Goal: Information Seeking & Learning: Learn about a topic

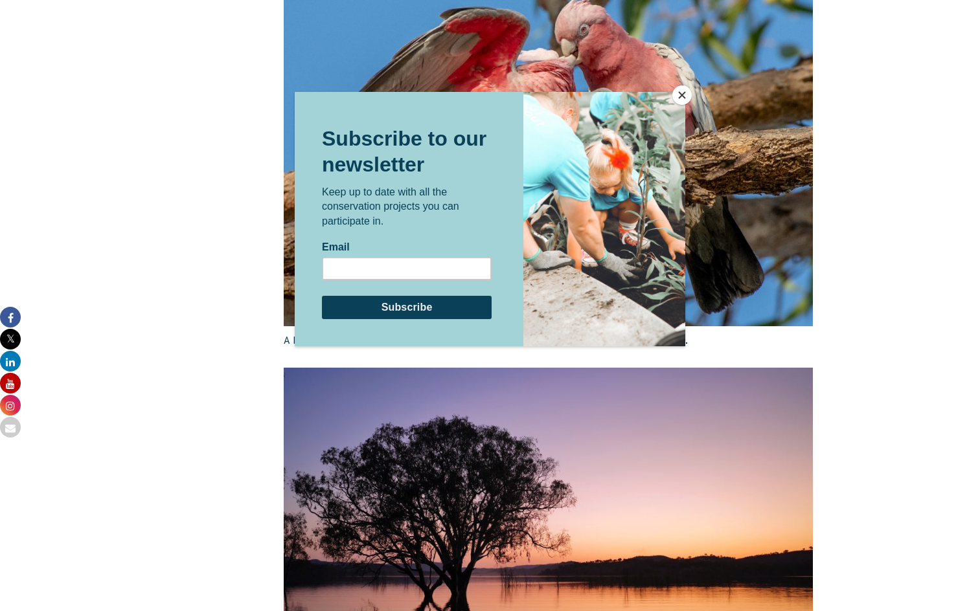
scroll to position [1893, 0]
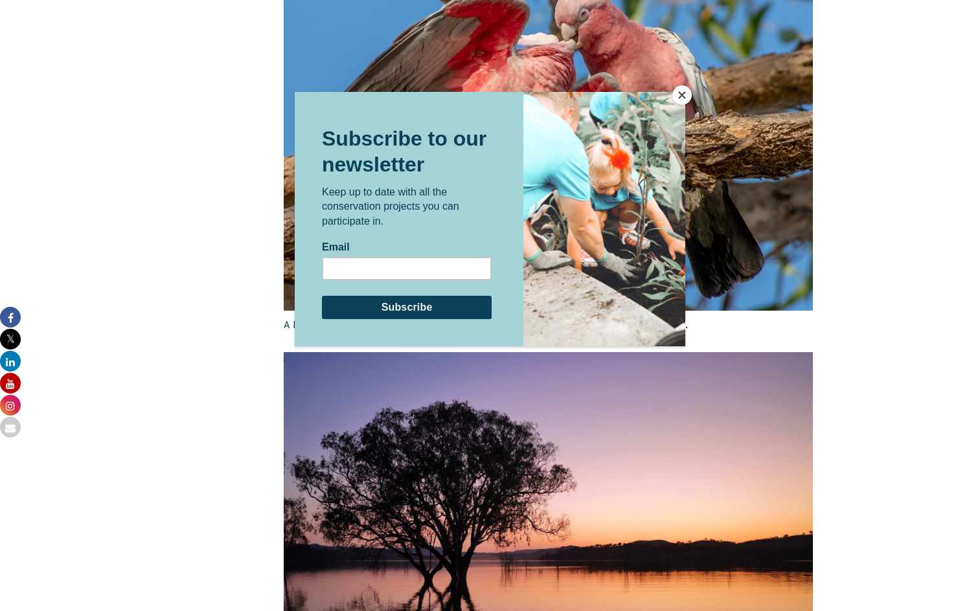
click at [680, 96] on button "Close" at bounding box center [681, 94] width 19 height 19
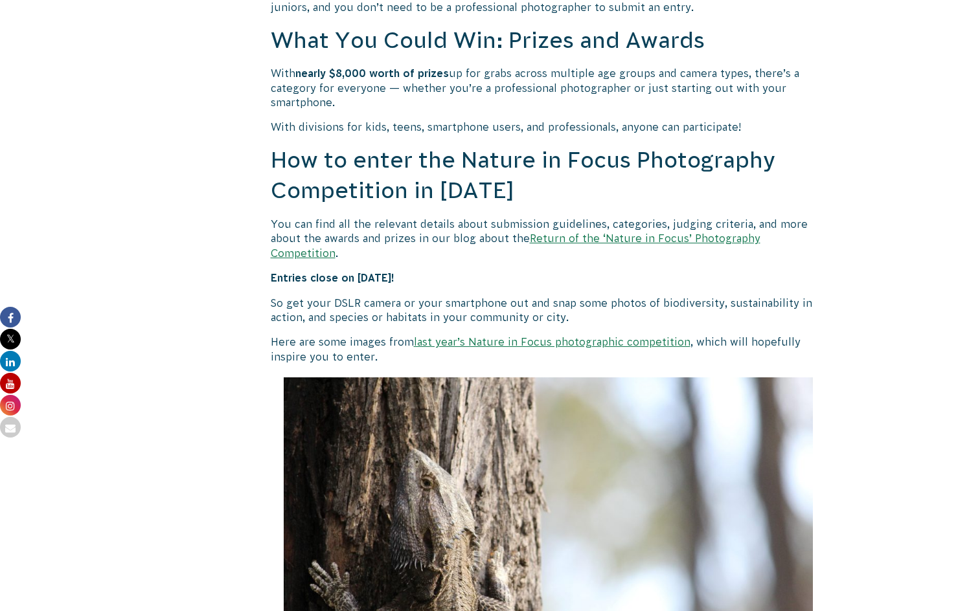
scroll to position [1056, 0]
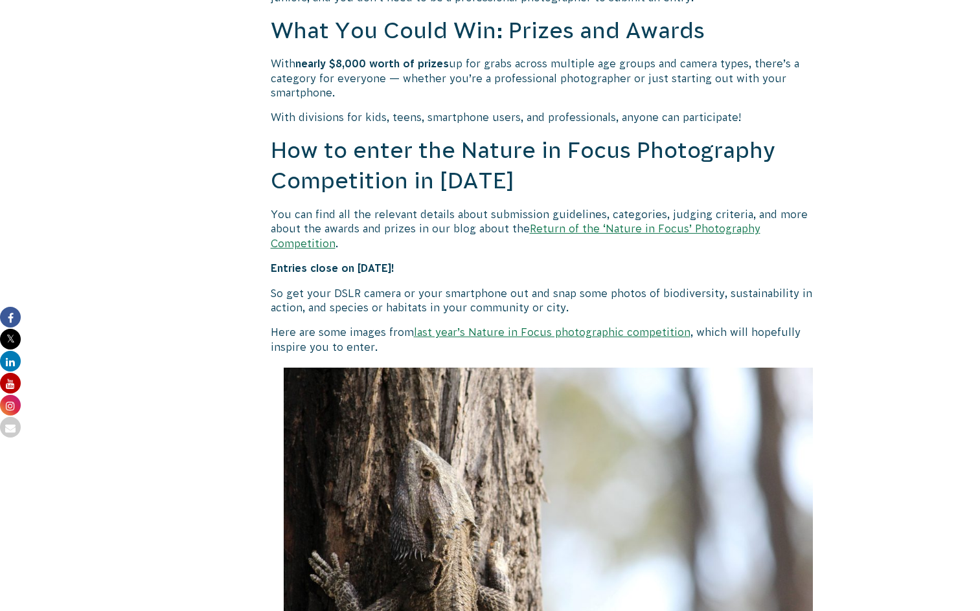
click at [611, 326] on link "last year’s Nature in Focus photographic competition" at bounding box center [552, 332] width 277 height 12
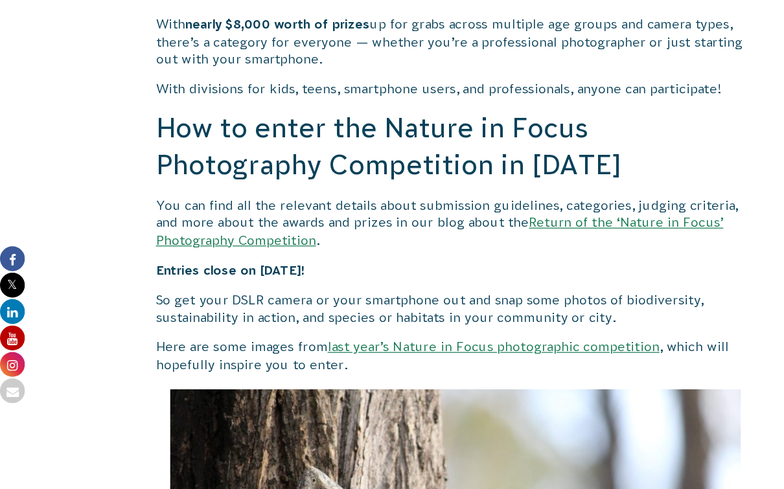
scroll to position [1133, 0]
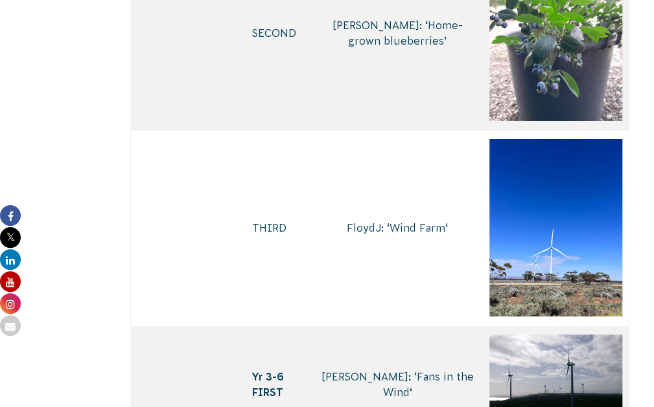
scroll to position [3751, 0]
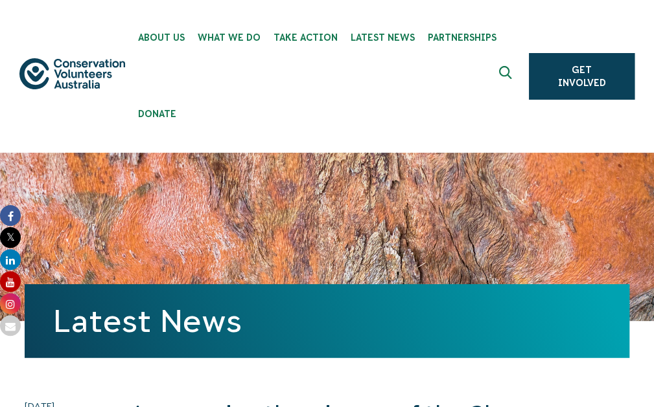
scroll to position [25, 0]
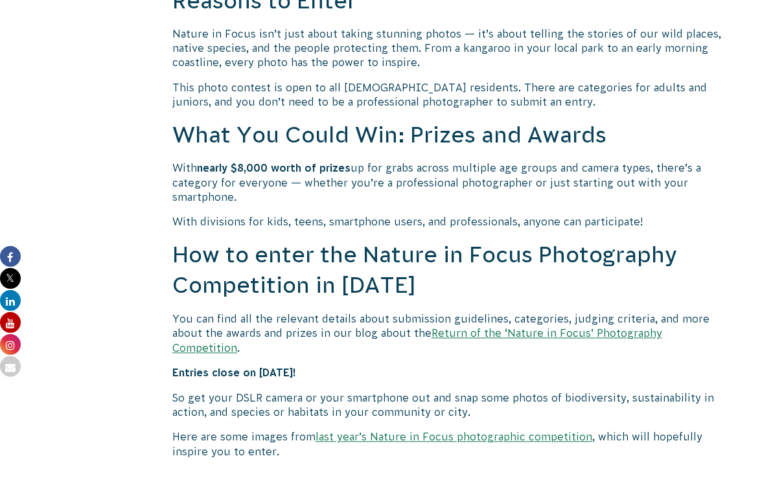
scroll to position [953, 0]
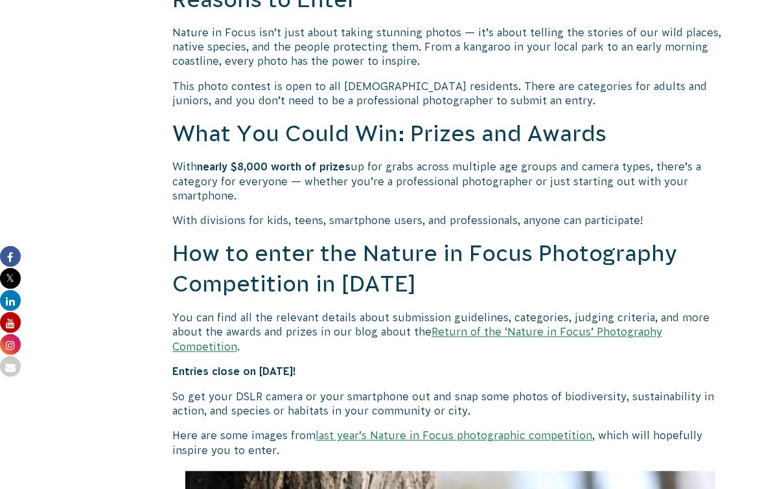
click at [528, 334] on link "Return of the ‘Nature in Focus’ Photography Competition" at bounding box center [417, 339] width 490 height 26
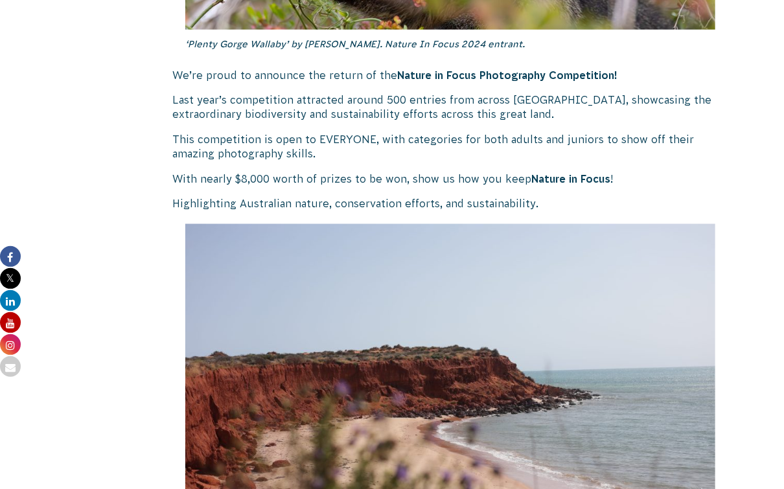
scroll to position [722, 0]
